Goal: Task Accomplishment & Management: Complete application form

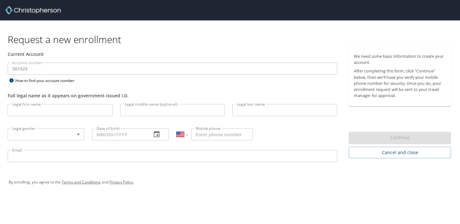
select select "US"
click at [53, 107] on input "Legal first name" at bounding box center [60, 110] width 105 height 12
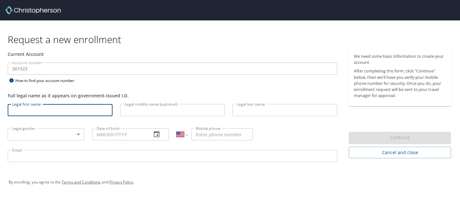
type input "victoria"
type input "sem"
type input "[PHONE_NUMBER]"
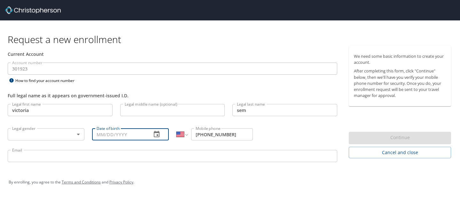
click at [107, 134] on input "Date of birth" at bounding box center [119, 134] width 54 height 12
type input "[DATE]"
click at [49, 133] on body "Request a new enrollment Current Account Account number 301923 Account number H…" at bounding box center [230, 112] width 460 height 224
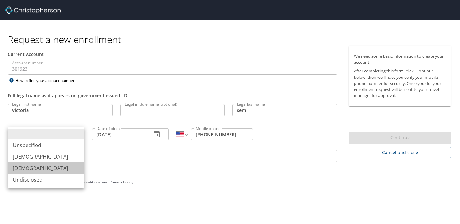
click at [43, 167] on li "[DEMOGRAPHIC_DATA]" at bounding box center [46, 169] width 77 height 12
type input "[DEMOGRAPHIC_DATA]"
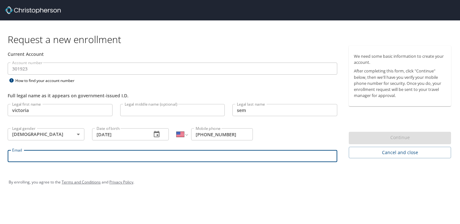
click at [58, 155] on input "Email" at bounding box center [173, 156] width 330 height 12
type input "[EMAIL_ADDRESS][DOMAIN_NAME]"
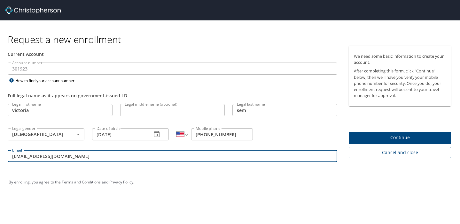
click at [392, 138] on span "Continue" at bounding box center [400, 138] width 92 height 8
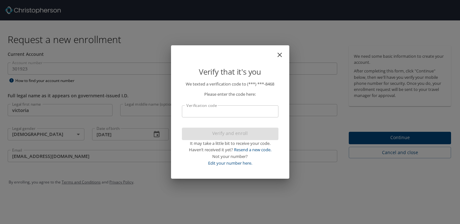
click at [222, 113] on input "Verification code" at bounding box center [230, 111] width 97 height 12
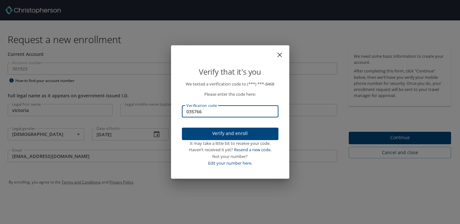
type input "035766"
click at [232, 134] on span "Verify and enroll" at bounding box center [230, 134] width 86 height 8
